Goal: Task Accomplishment & Management: Manage account settings

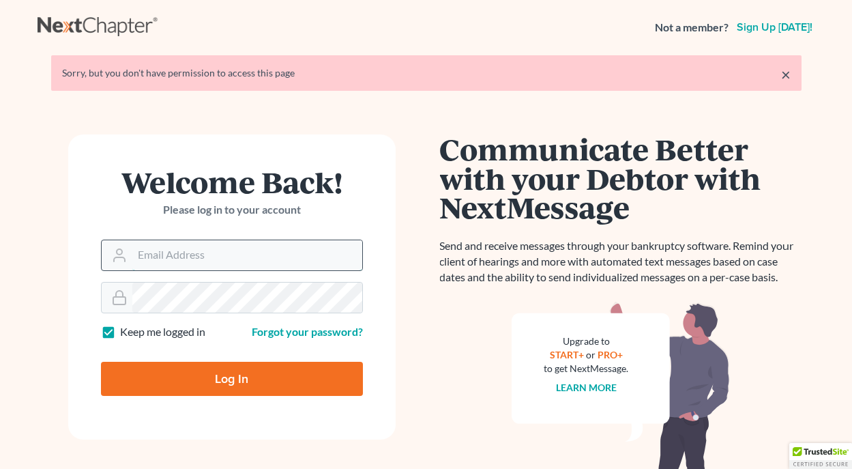
click at [226, 258] on input "Email Address" at bounding box center [247, 255] width 230 height 30
type input "jthayer"
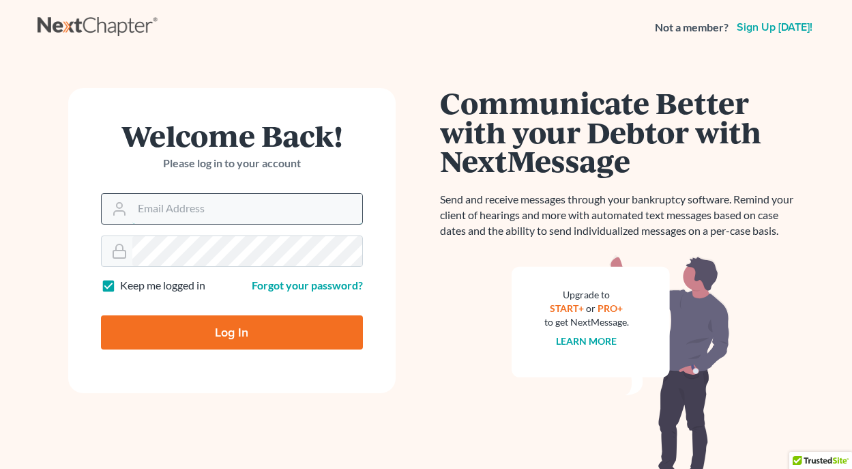
click at [218, 213] on input "Email Address" at bounding box center [247, 209] width 230 height 30
type input "jthayer@neattys.com"
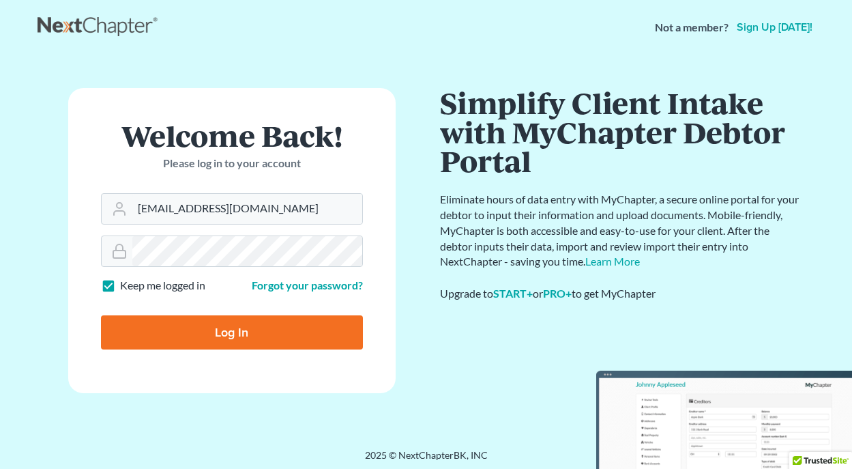
click at [241, 329] on input "Log In" at bounding box center [232, 332] width 262 height 34
type input "Thinking..."
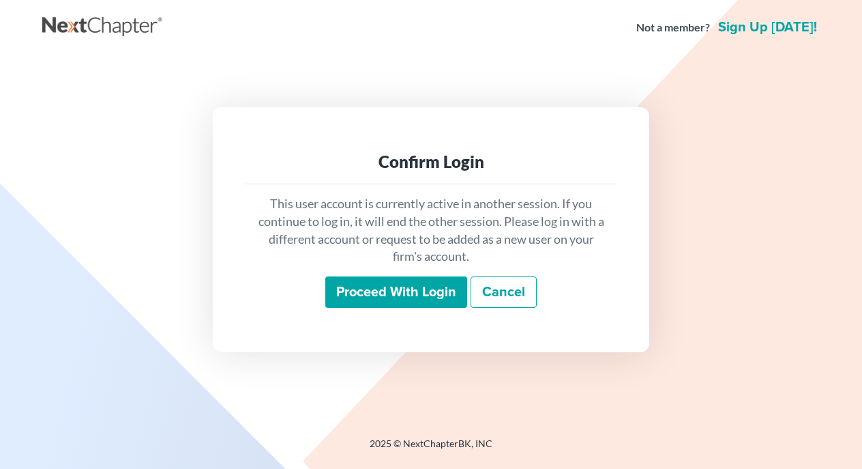
click at [402, 286] on input "Proceed with login" at bounding box center [396, 291] width 142 height 31
